Goal: Information Seeking & Learning: Learn about a topic

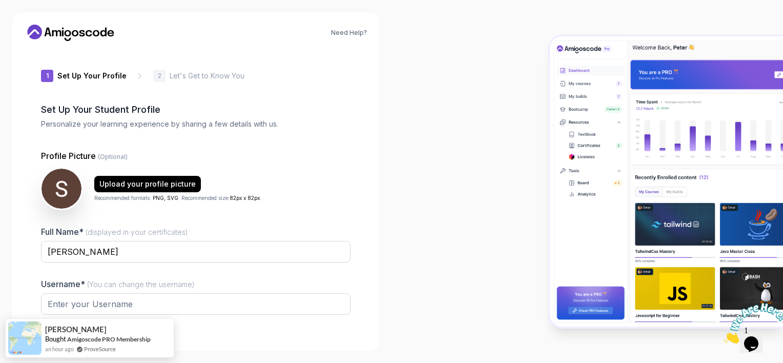
type input "dynamichawkc690d"
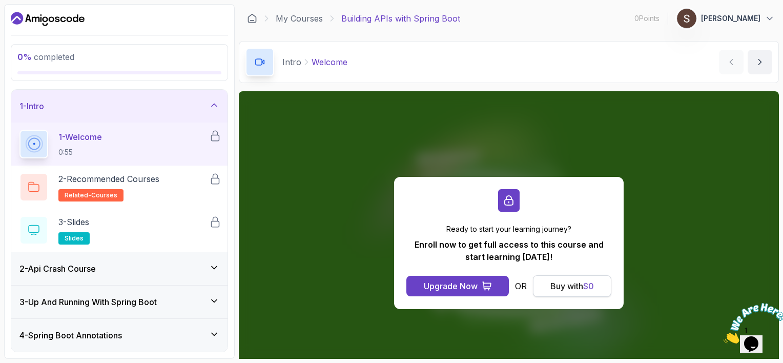
click at [582, 285] on div "Buy with $ 0" at bounding box center [572, 286] width 44 height 12
click at [572, 285] on div "Buy with $ 0" at bounding box center [572, 286] width 44 height 12
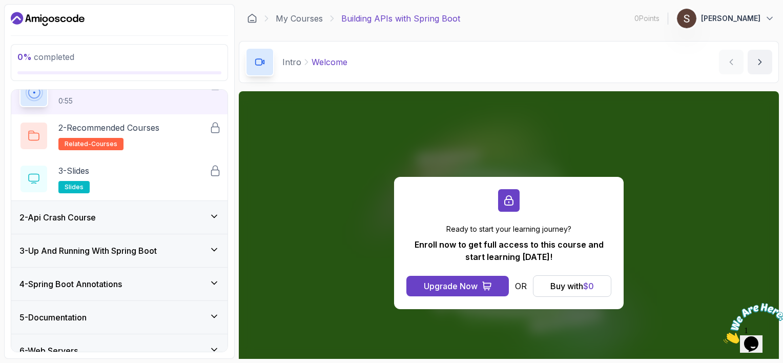
click at [176, 250] on div "3 - Up And Running With Spring Boot" at bounding box center [119, 250] width 200 height 12
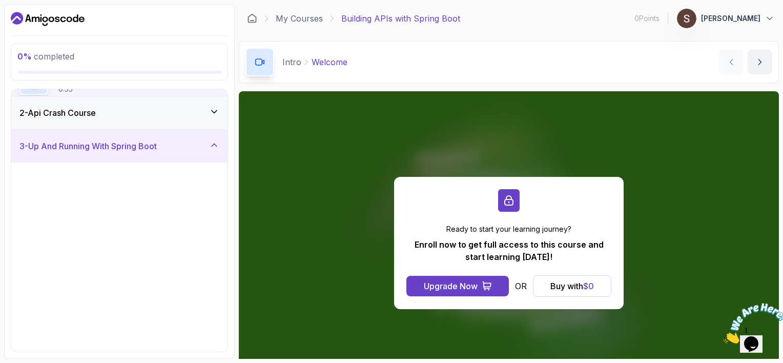
scroll to position [48, 0]
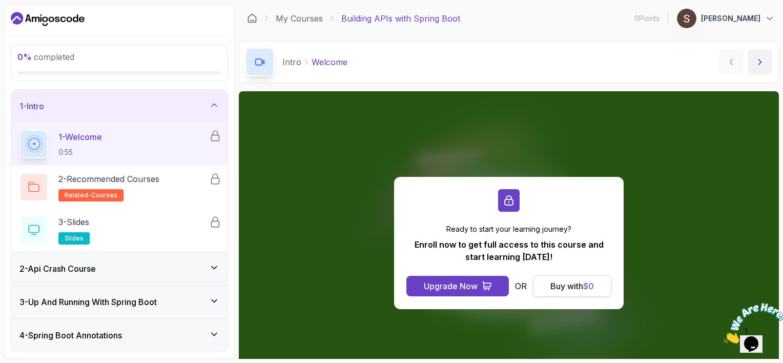
click at [575, 283] on div "Buy with $ 0" at bounding box center [572, 286] width 44 height 12
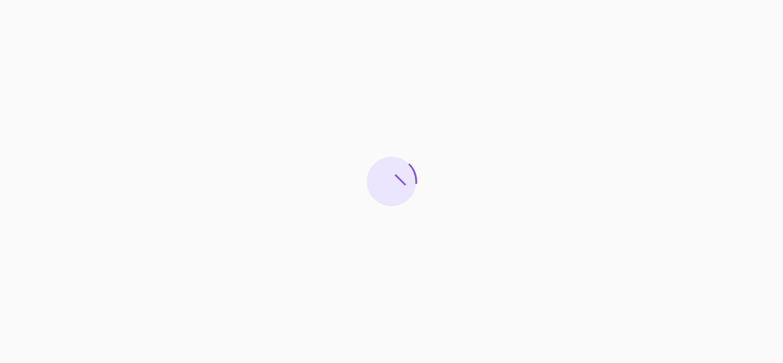
drag, startPoint x: 182, startPoint y: 141, endPoint x: 258, endPoint y: 103, distance: 84.8
click at [183, 141] on div at bounding box center [391, 181] width 783 height 363
